Goal: Connect with others: Connect with others

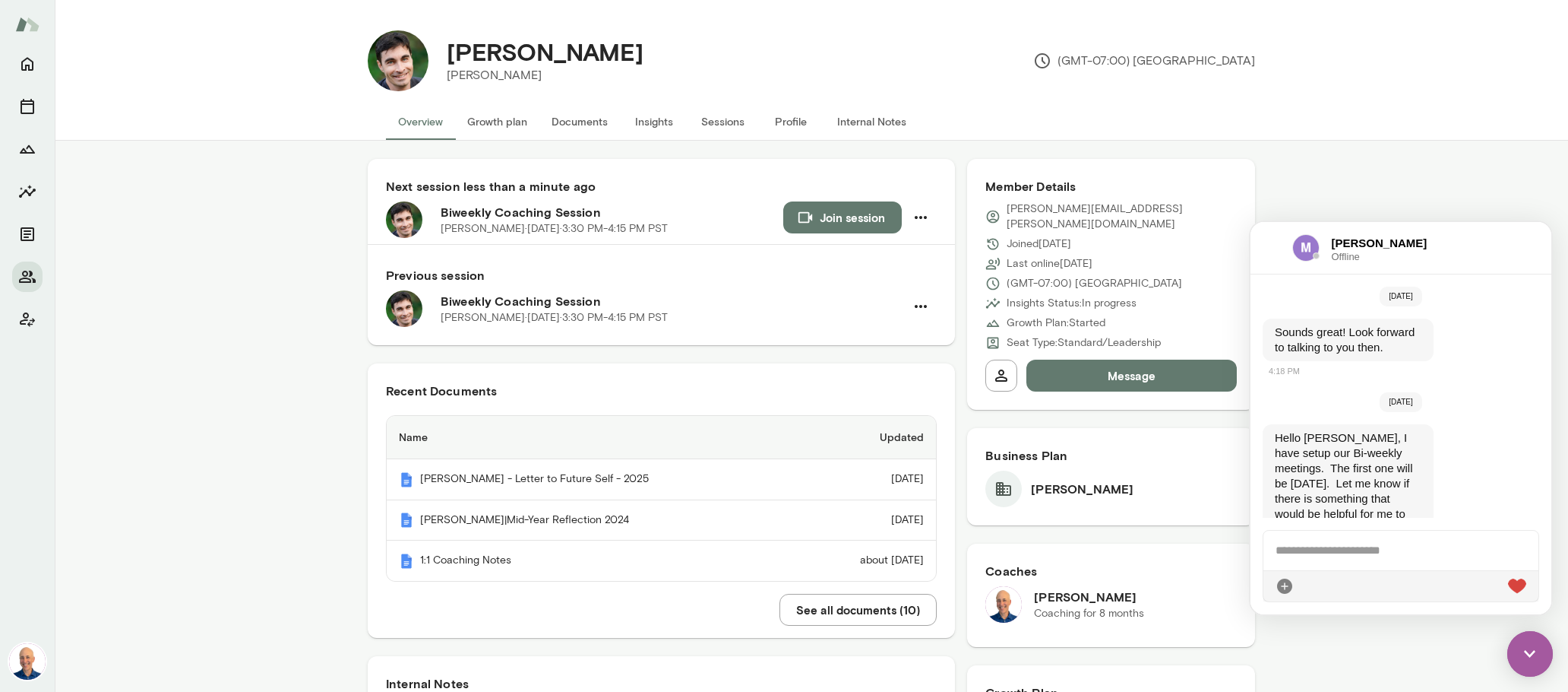
scroll to position [5444, 0]
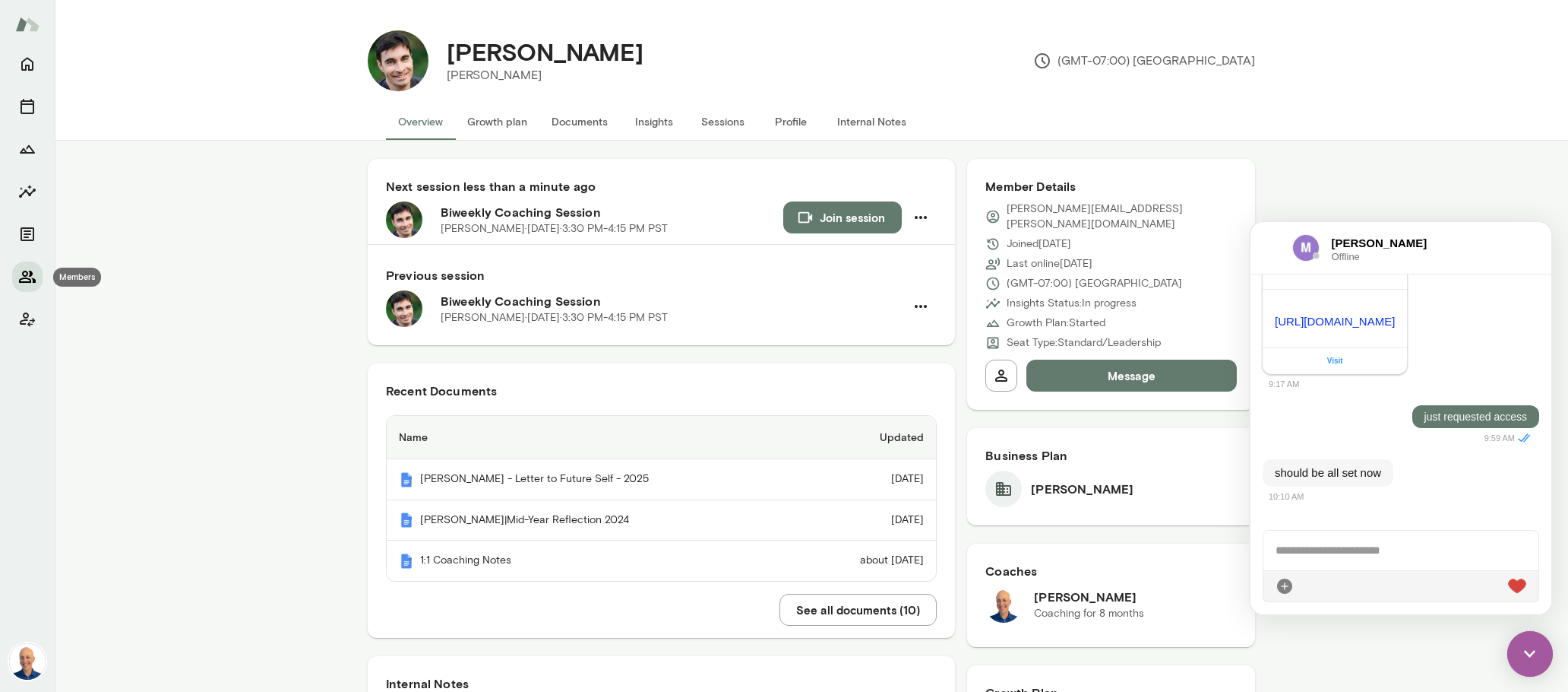
click at [20, 275] on icon "Members" at bounding box center [26, 276] width 18 height 18
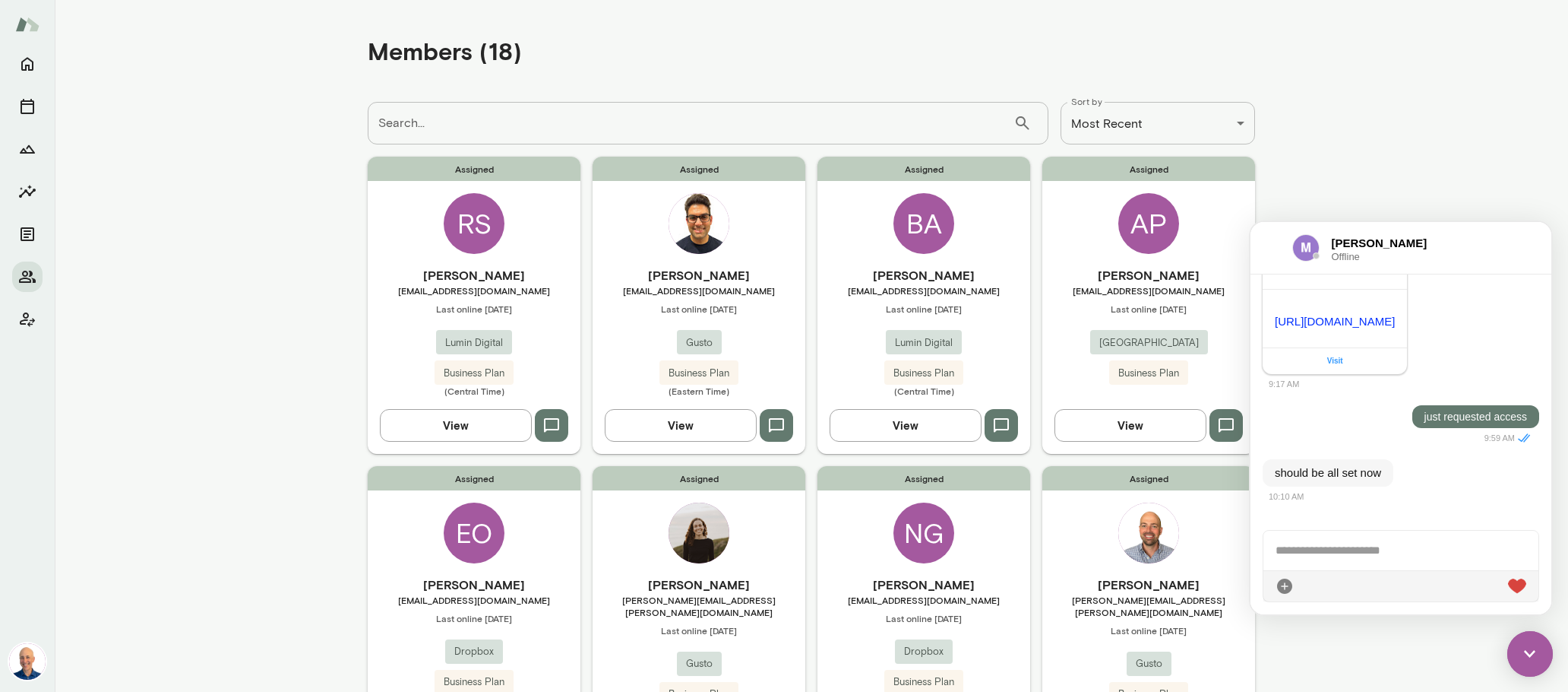
click at [1534, 650] on img at bounding box center [1530, 653] width 45 height 45
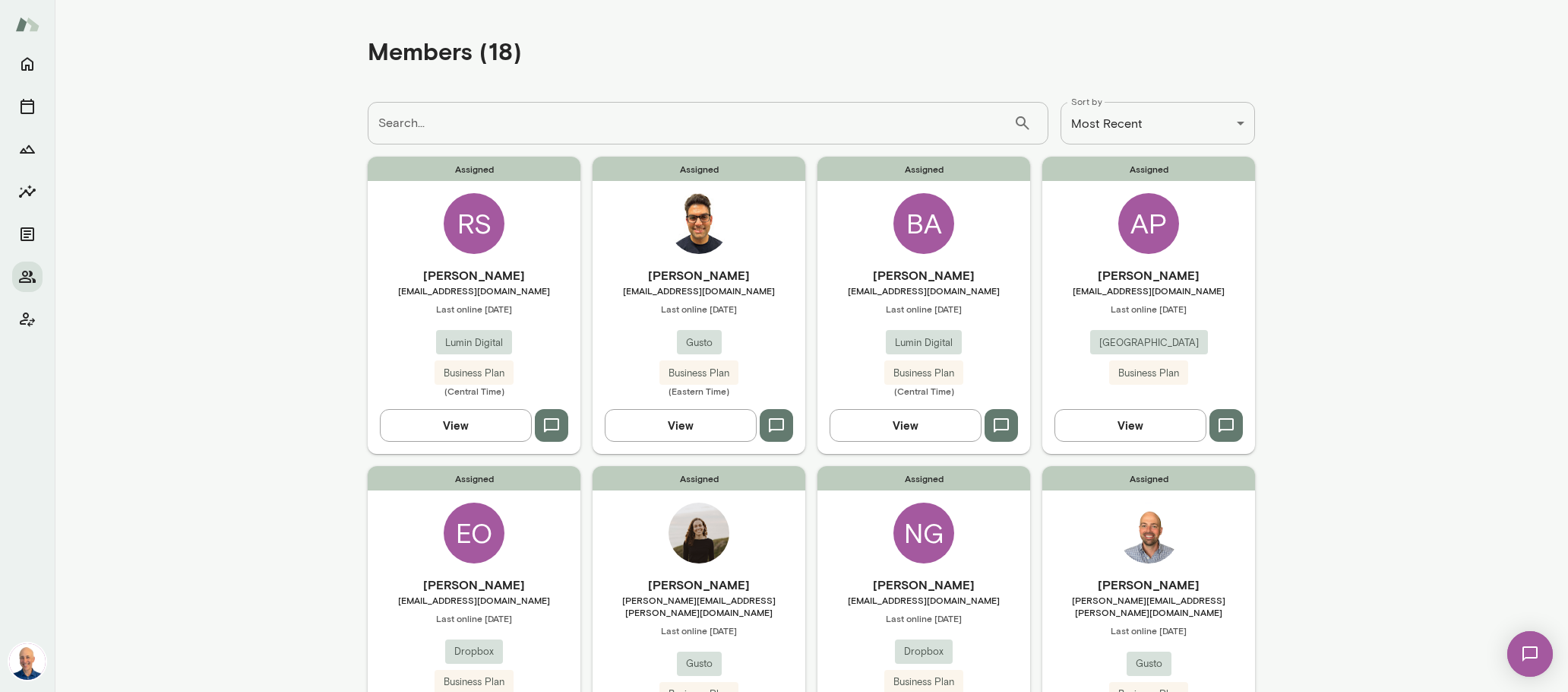
click at [992, 322] on div "[PERSON_NAME] [PERSON_NAME][EMAIL_ADDRESS][DOMAIN_NAME] Last online [DATE] Lumi…" at bounding box center [924, 331] width 213 height 131
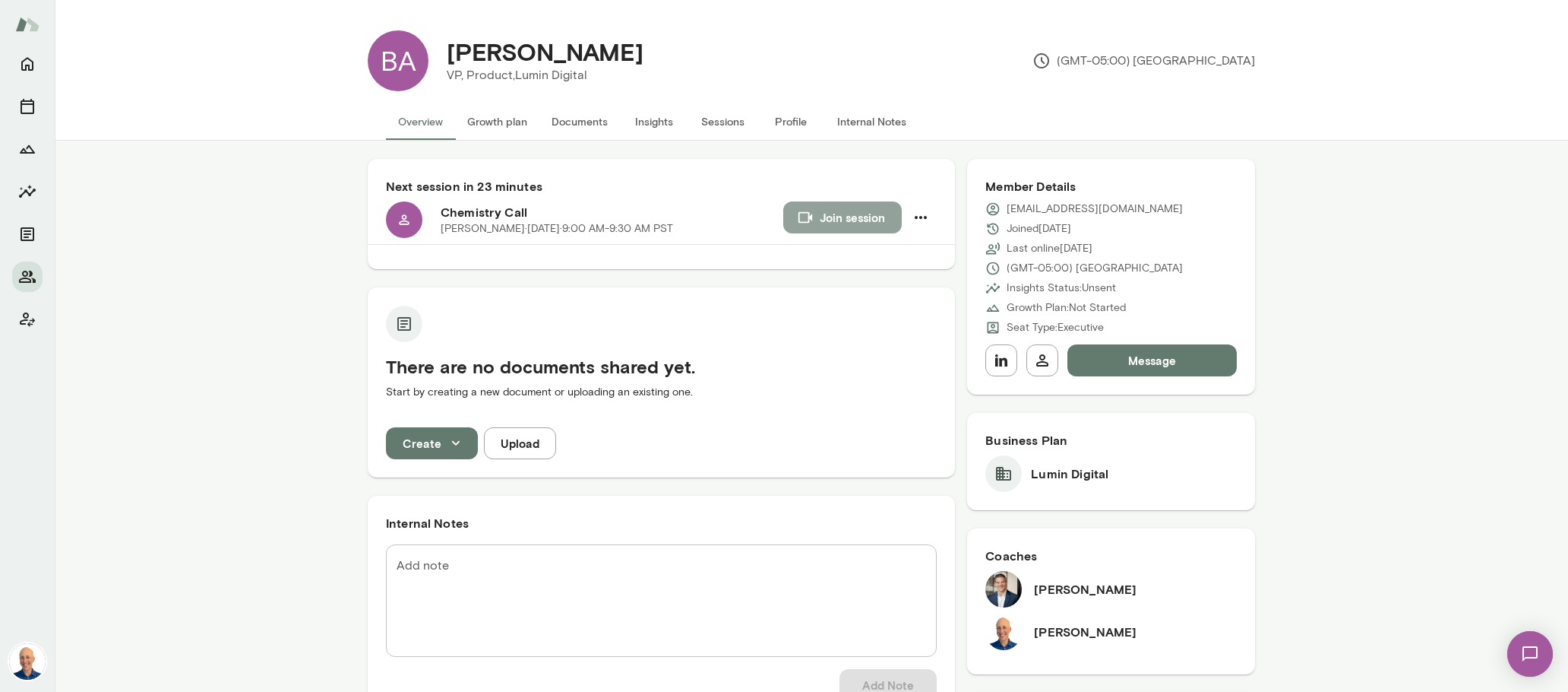
click at [838, 218] on button "Join session" at bounding box center [842, 218] width 118 height 32
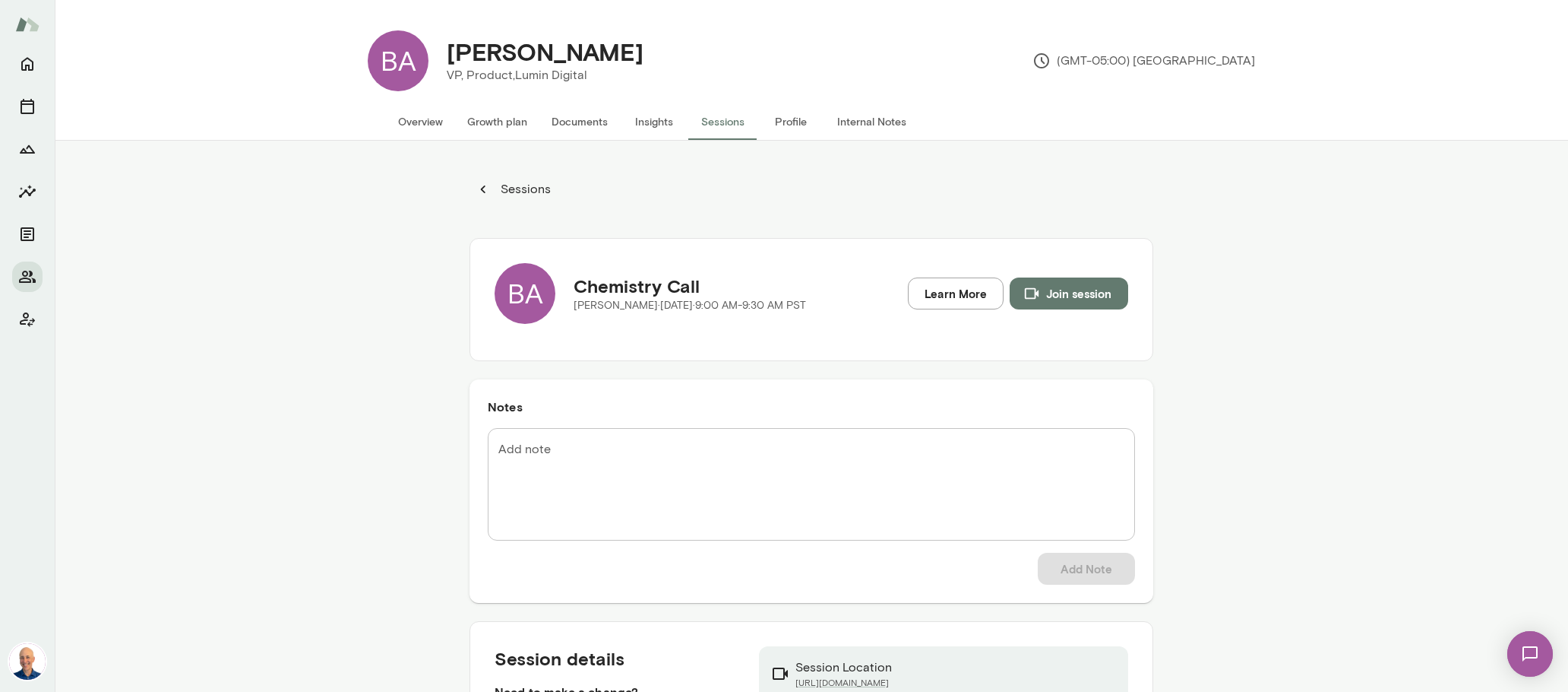
click at [430, 124] on button "Overview" at bounding box center [420, 121] width 69 height 37
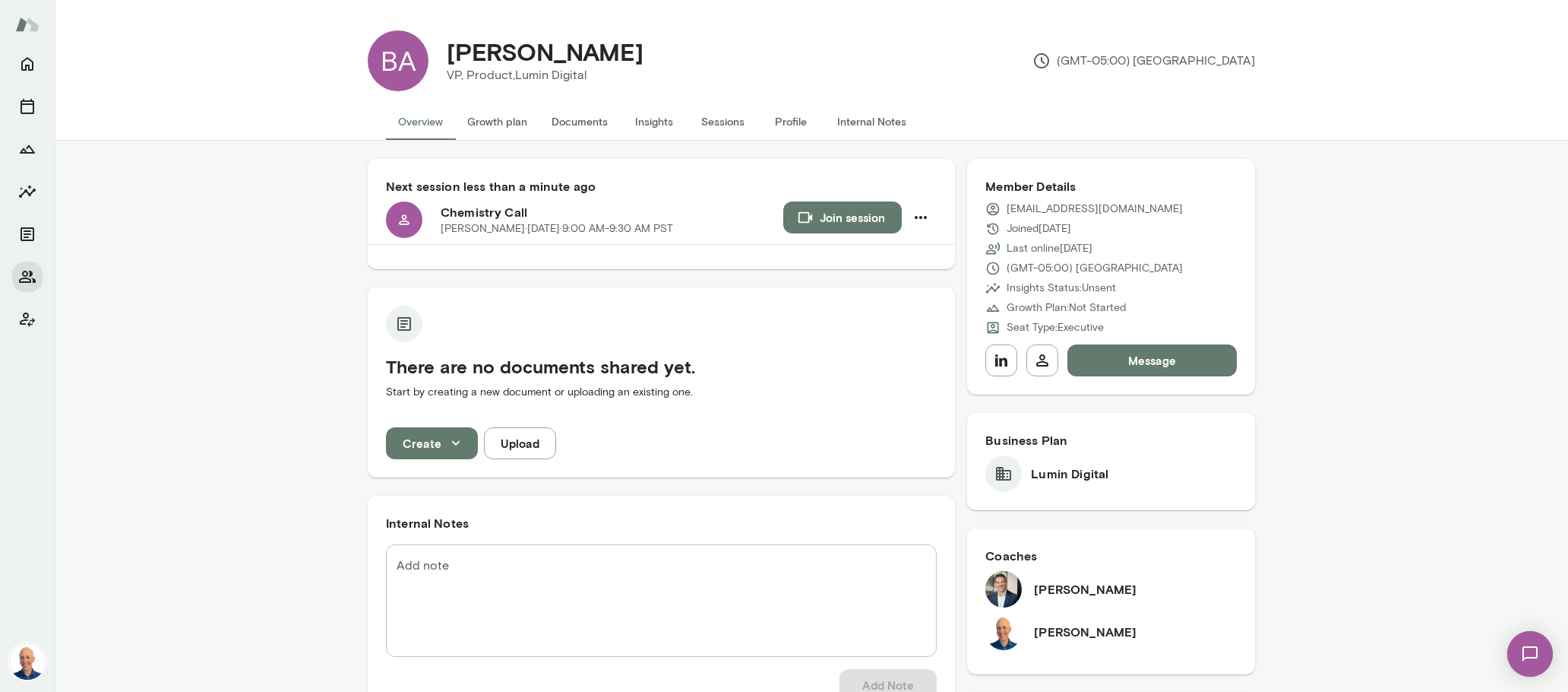
click at [1112, 367] on button "Message" at bounding box center [1152, 361] width 169 height 32
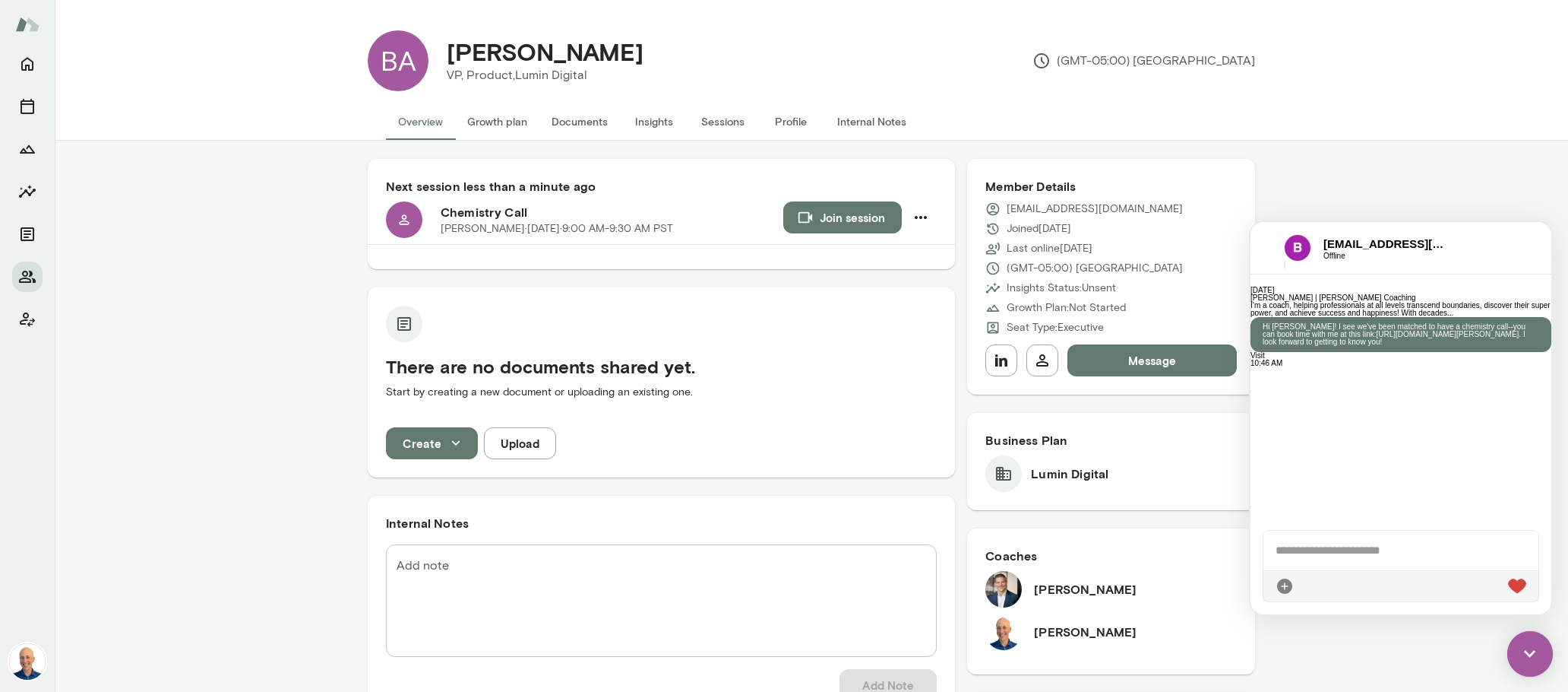
scroll to position [175, 0]
click at [1346, 546] on div at bounding box center [1401, 550] width 275 height 40
